Goal: Transaction & Acquisition: Purchase product/service

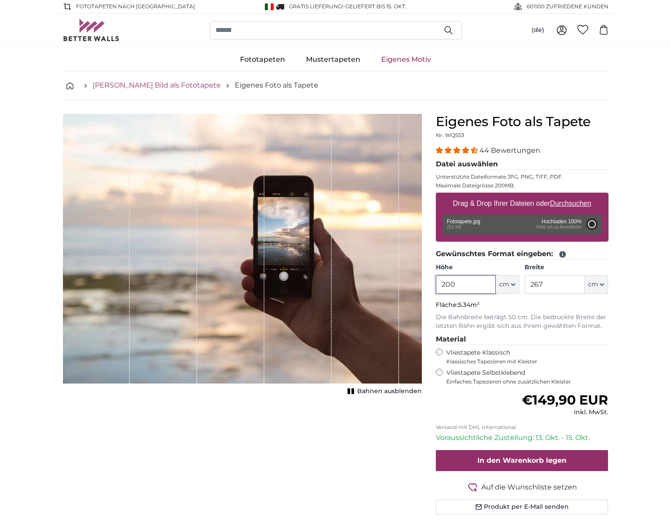
type input "53"
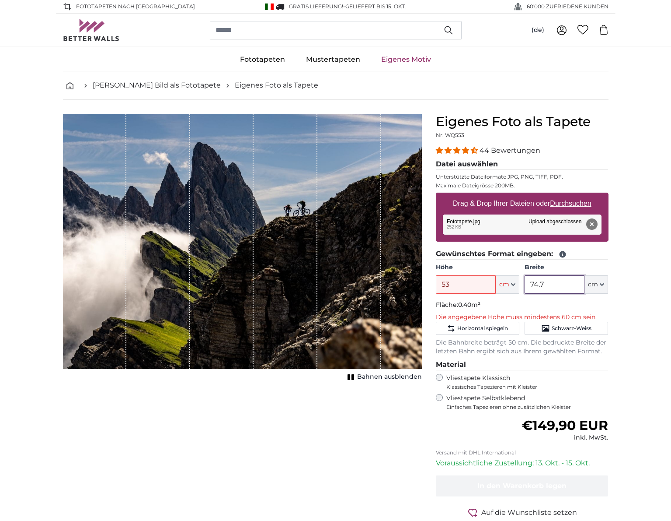
drag, startPoint x: 543, startPoint y: 279, endPoint x: 560, endPoint y: 282, distance: 17.4
click at [545, 280] on input "74.7" at bounding box center [555, 284] width 60 height 18
drag, startPoint x: 558, startPoint y: 281, endPoint x: 502, endPoint y: 281, distance: 55.6
click at [502, 282] on div "Höhe 53 ft cm Centimeter (cm) Inches (inch) Feet (ft. in.) Breite 74.7 ft cm Ce…" at bounding box center [522, 278] width 173 height 31
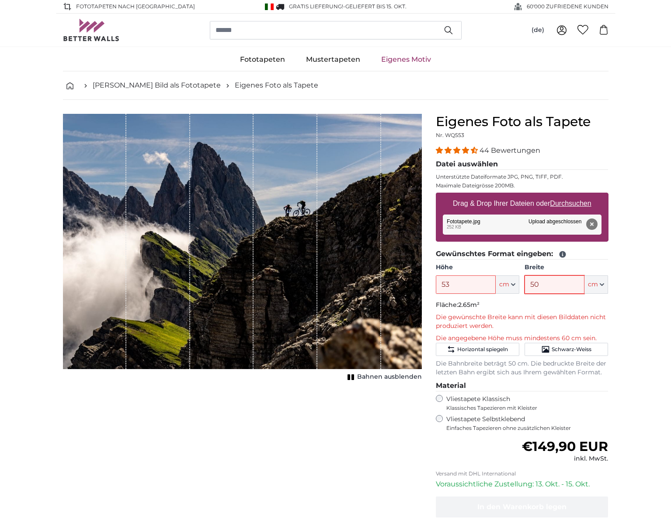
type input "5"
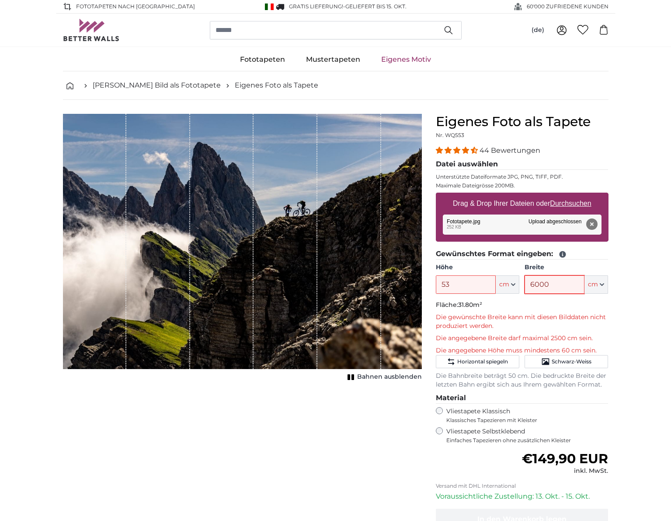
type input "6000"
click at [477, 287] on input "53" at bounding box center [466, 284] width 60 height 18
drag, startPoint x: 469, startPoint y: 280, endPoint x: 396, endPoint y: 289, distance: 73.1
click at [396, 289] on product-detail "Abbrechen Bild zuschneiden Bahnen ausblenden Eigenes Foto als Tapete Nr. WQ553 …" at bounding box center [336, 347] width 560 height 494
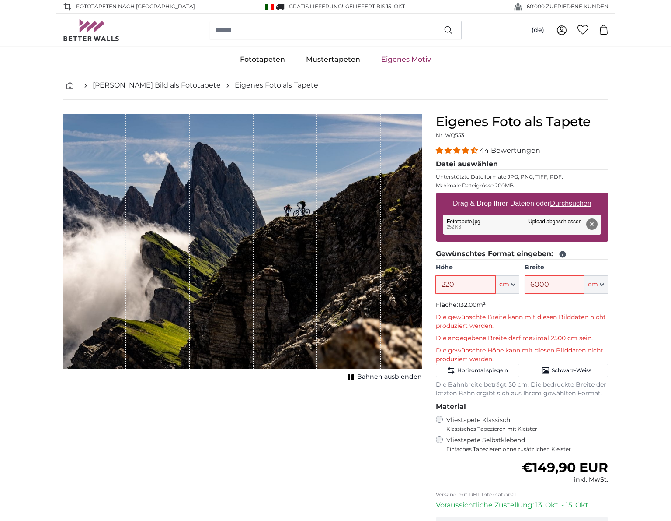
type input "220"
click at [558, 286] on input "6000" at bounding box center [555, 284] width 60 height 18
drag, startPoint x: 559, startPoint y: 280, endPoint x: 502, endPoint y: 289, distance: 58.0
click at [502, 289] on div "Höhe 220 ft cm Centimeter (cm) Inches (inch) Feet (ft. in.) Breite 6000 ft cm C…" at bounding box center [522, 278] width 173 height 31
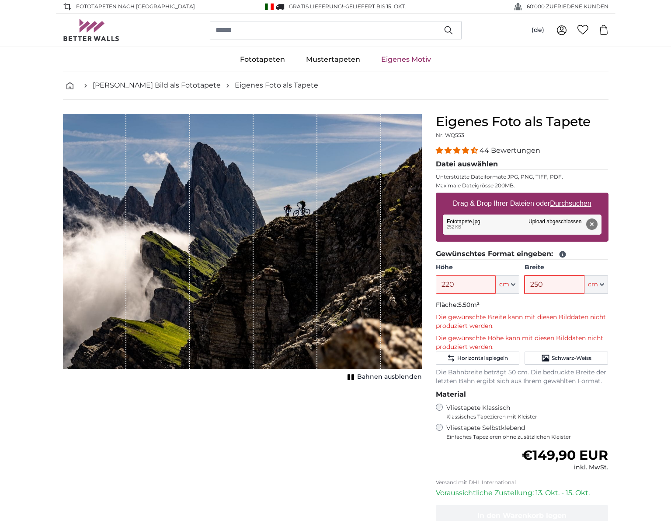
type input "250"
click at [197, 440] on div "Abbrechen Bild zuschneiden Bahnen ausblenden" at bounding box center [242, 352] width 373 height 476
click at [545, 339] on p "Die gewünschte Höhe kann mit diesen Bilddaten nicht produziert werden." at bounding box center [522, 342] width 173 height 17
click at [348, 423] on div "Abbrechen Bild zuschneiden Bahnen ausblenden" at bounding box center [242, 352] width 373 height 476
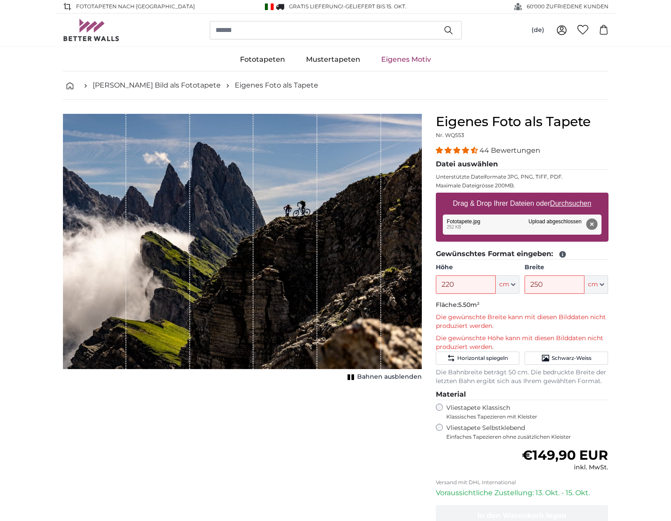
click at [239, 434] on div "Abbrechen Bild zuschneiden Bahnen ausblenden" at bounding box center [242, 352] width 373 height 476
click at [593, 225] on button "Entfernen" at bounding box center [591, 223] width 11 height 11
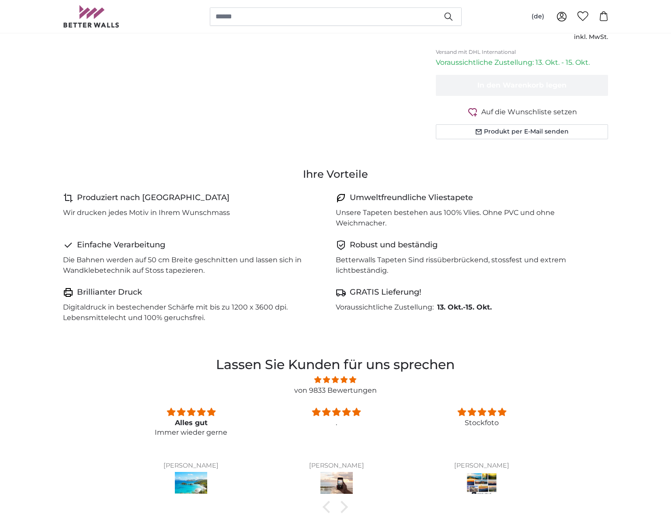
scroll to position [612, 0]
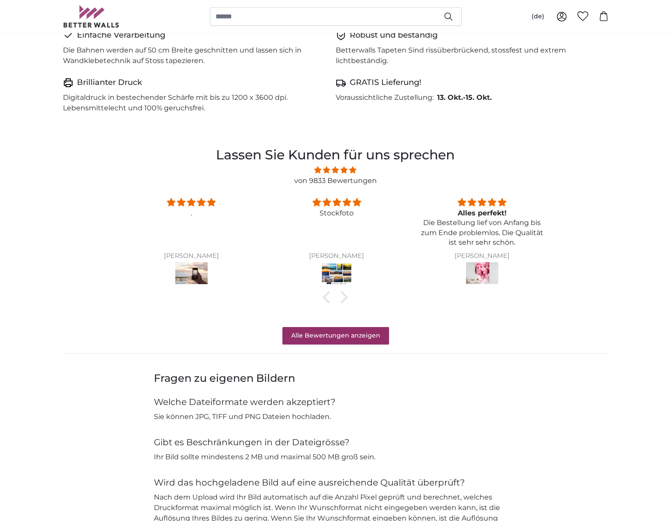
click at [342, 278] on img at bounding box center [337, 274] width 32 height 24
